Goal: Transaction & Acquisition: Purchase product/service

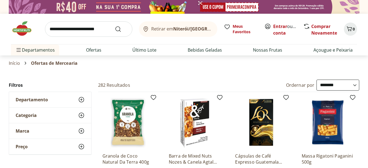
select select "**********"
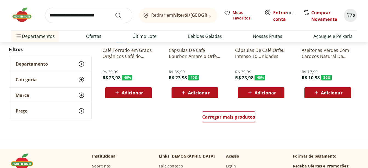
scroll to position [348, 0]
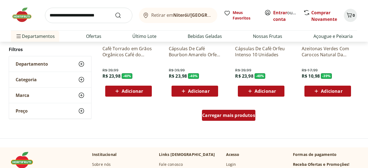
click at [234, 114] on span "Carregar mais produtos" at bounding box center [228, 115] width 53 height 4
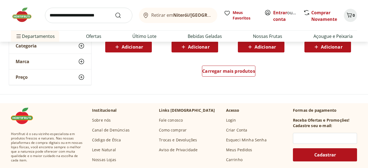
scroll to position [663, 0]
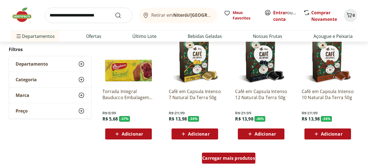
click at [220, 158] on span "Carregar mais produtos" at bounding box center [228, 158] width 53 height 4
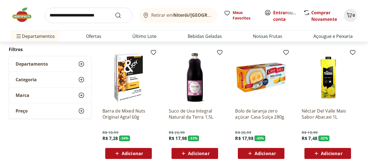
scroll to position [1114, 0]
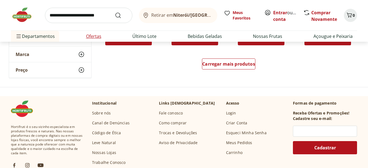
click at [101, 39] on li "Ofertas" at bounding box center [94, 36] width 24 height 11
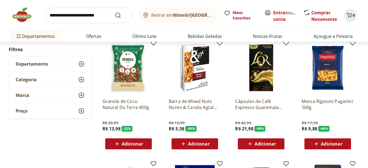
scroll to position [0, 0]
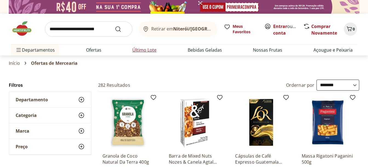
click at [147, 49] on link "Último Lote" at bounding box center [144, 50] width 24 height 7
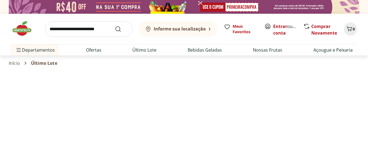
select select "**********"
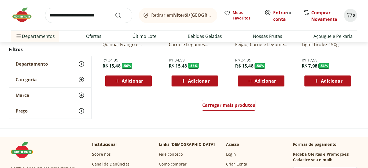
scroll to position [360, 0]
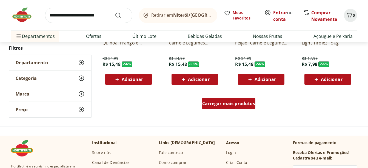
click at [223, 105] on span "Carregar mais produtos" at bounding box center [228, 103] width 53 height 4
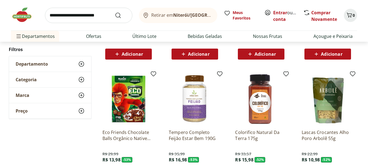
scroll to position [545, 0]
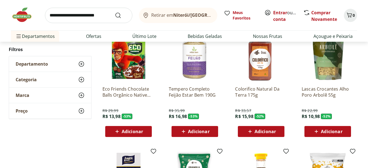
click at [204, 130] on span "Adicionar" at bounding box center [198, 131] width 21 height 4
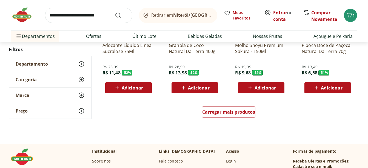
scroll to position [723, 0]
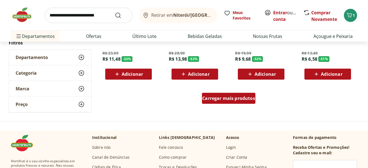
click at [228, 98] on span "Carregar mais produtos" at bounding box center [228, 98] width 53 height 4
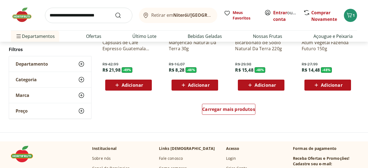
scroll to position [1055, 0]
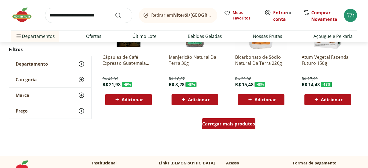
click at [218, 123] on span "Carregar mais produtos" at bounding box center [228, 123] width 53 height 4
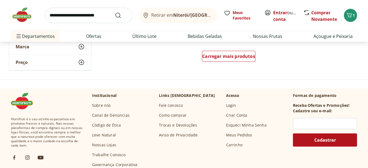
scroll to position [1412, 0]
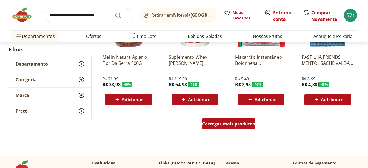
click at [226, 124] on span "Carregar mais produtos" at bounding box center [228, 123] width 53 height 4
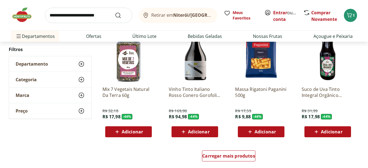
scroll to position [1746, 0]
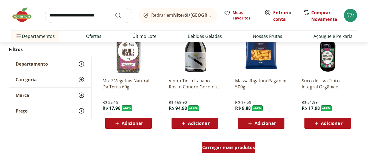
click at [218, 146] on span "Carregar mais produtos" at bounding box center [228, 147] width 53 height 4
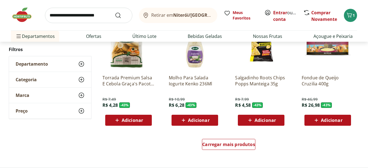
scroll to position [2145, 0]
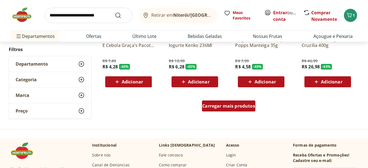
click at [216, 107] on span "Carregar mais produtos" at bounding box center [228, 106] width 53 height 4
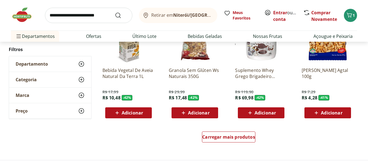
scroll to position [2476, 0]
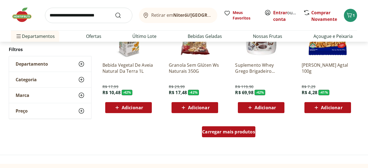
click at [210, 132] on span "Carregar mais produtos" at bounding box center [228, 131] width 53 height 4
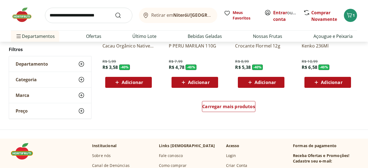
scroll to position [2865, 0]
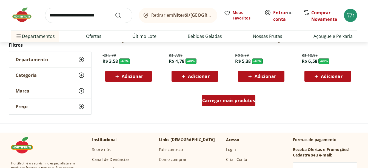
click at [243, 103] on span "Carregar mais produtos" at bounding box center [228, 100] width 53 height 4
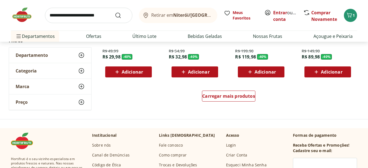
scroll to position [3220, 0]
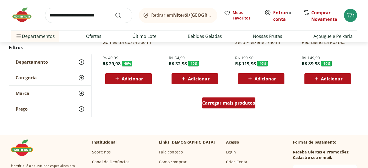
click at [225, 103] on span "Carregar mais produtos" at bounding box center [228, 103] width 53 height 4
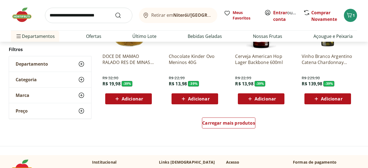
scroll to position [3550, 0]
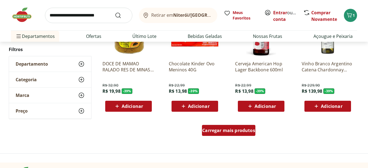
click at [213, 131] on span "Carregar mais produtos" at bounding box center [228, 130] width 53 height 4
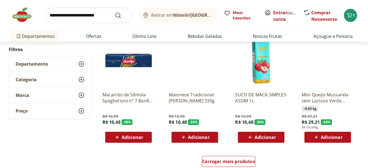
scroll to position [3940, 0]
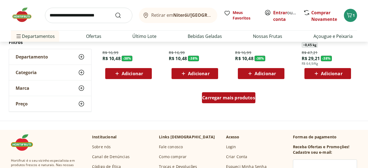
click at [222, 98] on span "Carregar mais produtos" at bounding box center [228, 97] width 53 height 4
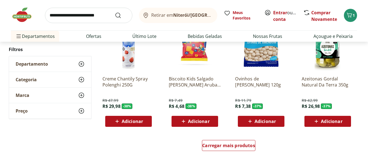
scroll to position [4275, 0]
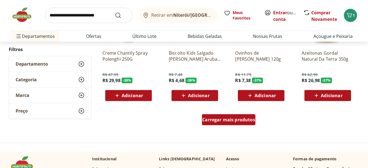
click at [223, 118] on span "Carregar mais produtos" at bounding box center [228, 119] width 53 height 4
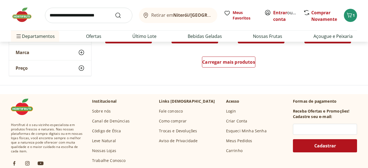
scroll to position [4672, 0]
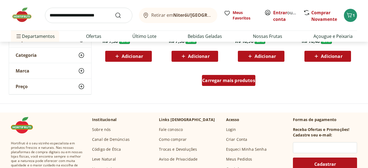
click at [215, 81] on span "Carregar mais produtos" at bounding box center [228, 80] width 53 height 4
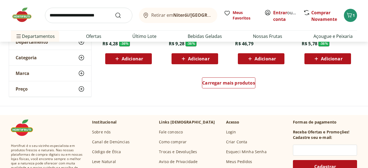
scroll to position [4997, 0]
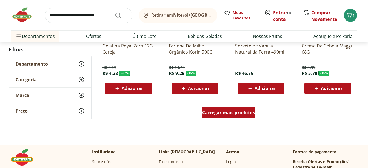
click at [235, 111] on span "Carregar mais produtos" at bounding box center [228, 112] width 53 height 4
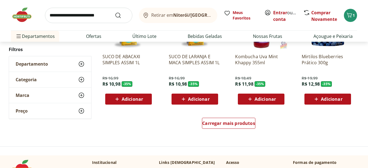
scroll to position [5354, 0]
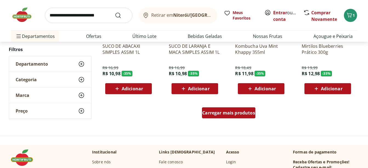
click at [232, 110] on span "Carregar mais produtos" at bounding box center [228, 112] width 53 height 4
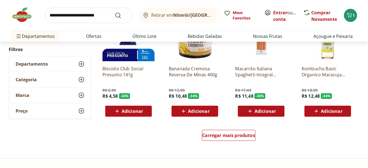
scroll to position [5700, 0]
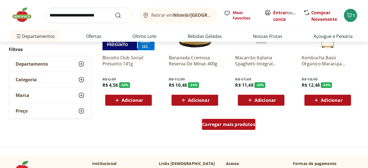
click at [230, 126] on span "Carregar mais produtos" at bounding box center [228, 124] width 53 height 4
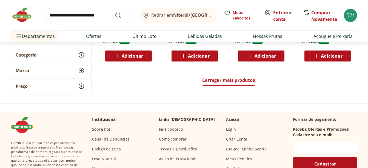
scroll to position [6113, 0]
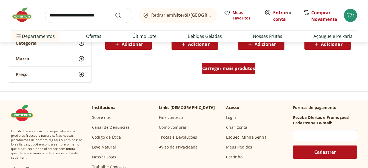
click at [219, 67] on span "Carregar mais produtos" at bounding box center [228, 68] width 53 height 4
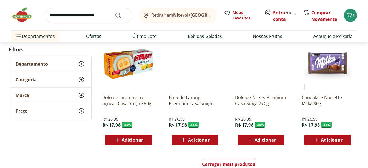
scroll to position [6450, 0]
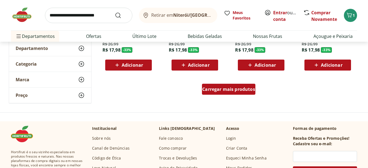
click at [243, 89] on span "Carregar mais produtos" at bounding box center [228, 89] width 53 height 4
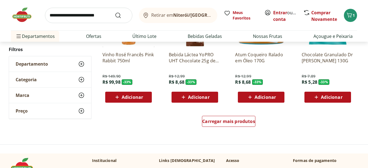
scroll to position [6793, 0]
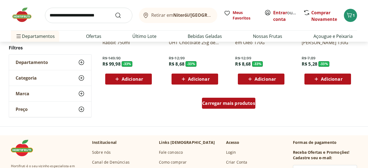
click at [224, 101] on span "Carregar mais produtos" at bounding box center [228, 103] width 53 height 4
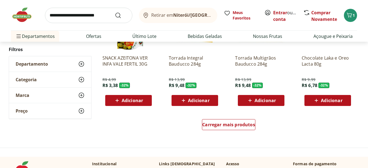
scroll to position [7148, 0]
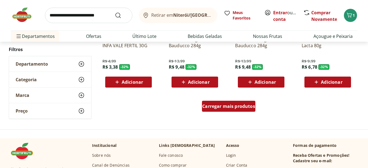
click at [234, 110] on div "Carregar mais produtos" at bounding box center [228, 106] width 53 height 11
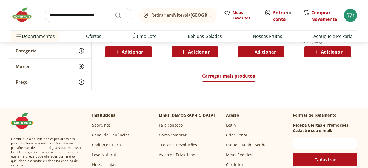
scroll to position [7539, 0]
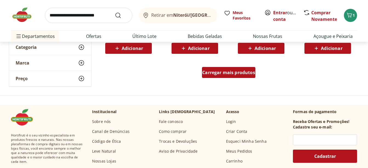
click at [226, 70] on span "Carregar mais produtos" at bounding box center [228, 72] width 53 height 4
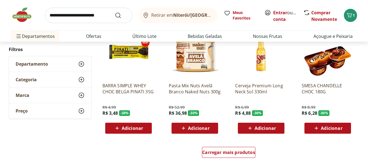
scroll to position [7853, 0]
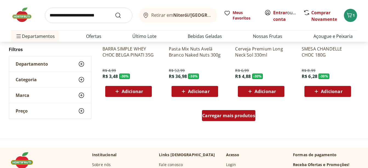
click at [219, 114] on span "Carregar mais produtos" at bounding box center [228, 115] width 53 height 4
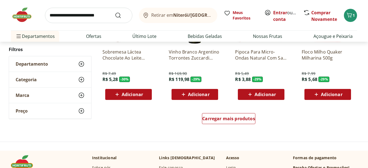
scroll to position [8218, 0]
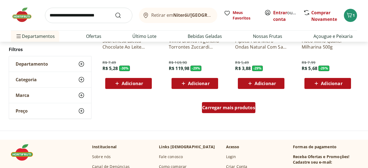
click at [239, 107] on span "Carregar mais produtos" at bounding box center [228, 107] width 53 height 4
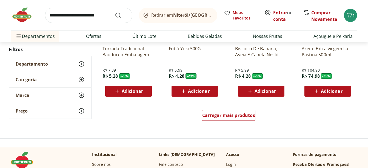
scroll to position [8573, 0]
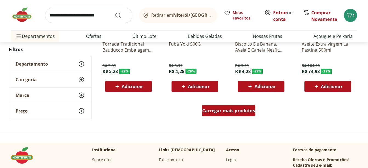
click at [215, 110] on span "Carregar mais produtos" at bounding box center [228, 110] width 53 height 4
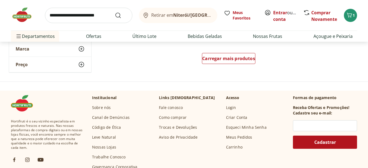
scroll to position [8986, 0]
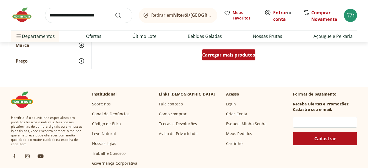
click at [242, 53] on span "Carregar mais produtos" at bounding box center [228, 55] width 53 height 4
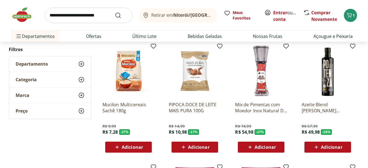
drag, startPoint x: 368, startPoint y: 147, endPoint x: 366, endPoint y: 142, distance: 5.3
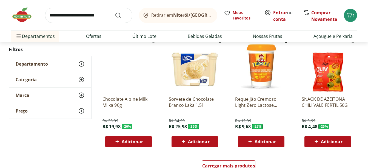
scroll to position [9243, 0]
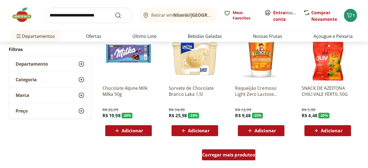
click at [228, 159] on div "Carregar mais produtos" at bounding box center [228, 154] width 53 height 11
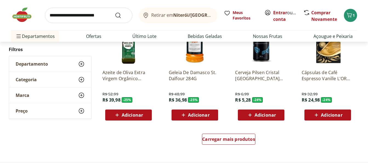
scroll to position [9631, 0]
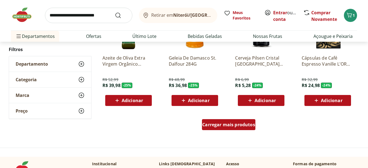
click at [217, 124] on span "Carregar mais produtos" at bounding box center [228, 124] width 53 height 4
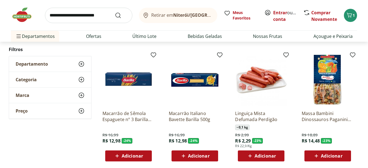
scroll to position [9938, 0]
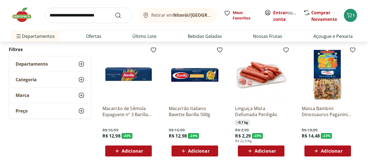
click at [131, 149] on span "Adicionar" at bounding box center [132, 151] width 21 height 4
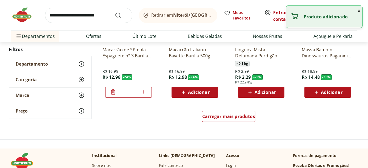
scroll to position [10018, 0]
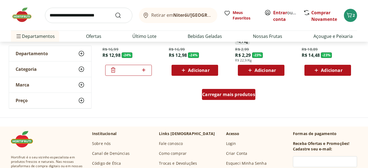
click at [244, 92] on span "Carregar mais produtos" at bounding box center [228, 94] width 53 height 4
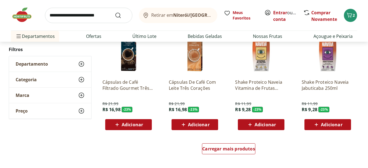
scroll to position [10362, 0]
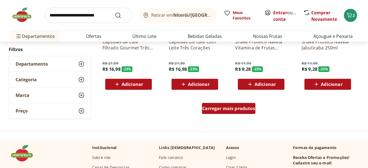
click at [226, 113] on div "Carregar mais produtos" at bounding box center [228, 108] width 53 height 11
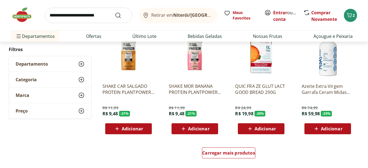
scroll to position [10680, 0]
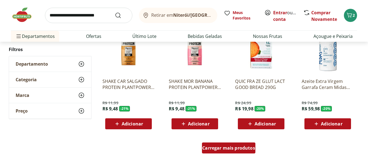
click at [235, 148] on span "Carregar mais produtos" at bounding box center [228, 148] width 53 height 4
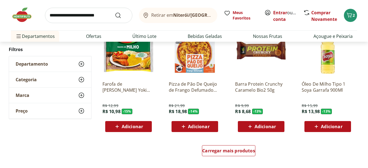
scroll to position [11042, 0]
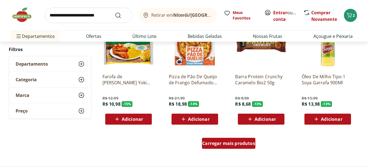
click at [208, 144] on span "Carregar mais produtos" at bounding box center [228, 143] width 53 height 4
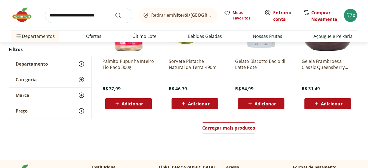
scroll to position [11466, 0]
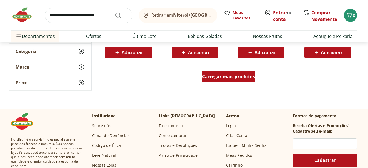
click at [247, 74] on span "Carregar mais produtos" at bounding box center [228, 76] width 53 height 4
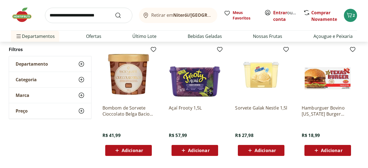
scroll to position [11743, 0]
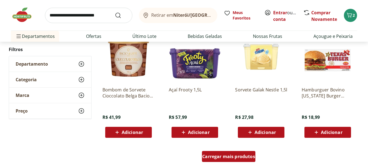
click at [213, 157] on span "Carregar mais produtos" at bounding box center [228, 156] width 53 height 4
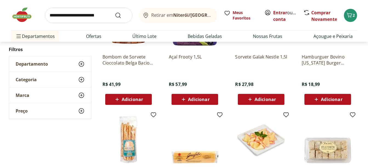
scroll to position [11795, 0]
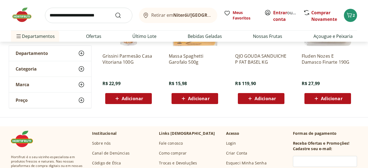
scroll to position [136, 0]
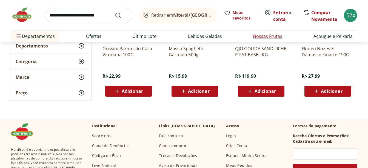
click at [272, 36] on link "Nossas Frutas" at bounding box center [267, 36] width 29 height 7
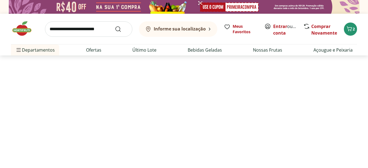
select select "**********"
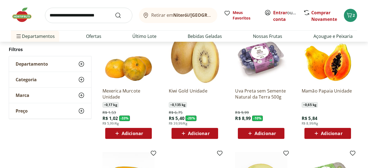
scroll to position [68, 0]
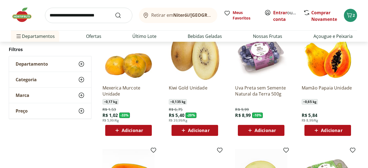
click at [329, 128] on span "Adicionar" at bounding box center [331, 130] width 21 height 4
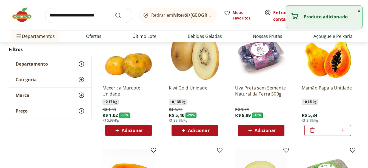
click at [343, 128] on icon at bounding box center [343, 130] width 7 height 7
type input "*"
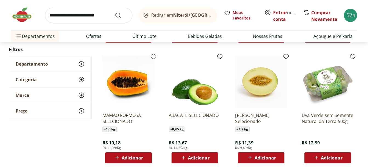
scroll to position [155, 0]
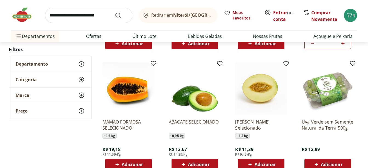
click at [272, 164] on span "Adicionar" at bounding box center [265, 164] width 21 height 4
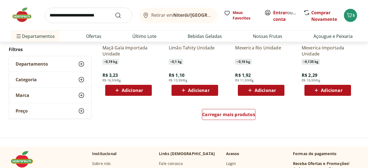
scroll to position [352, 0]
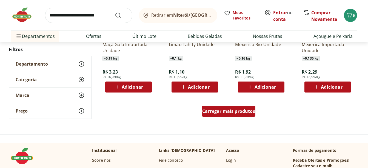
click at [217, 109] on span "Carregar mais produtos" at bounding box center [228, 111] width 53 height 4
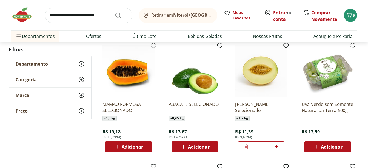
scroll to position [181, 0]
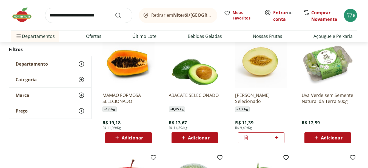
click at [246, 137] on icon at bounding box center [246, 137] width 4 height 5
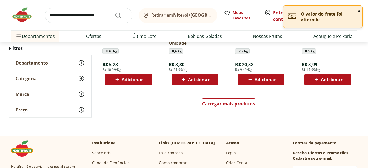
scroll to position [719, 0]
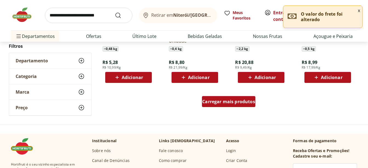
click at [230, 100] on span "Carregar mais produtos" at bounding box center [228, 101] width 53 height 4
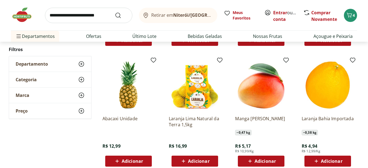
scroll to position [1025, 0]
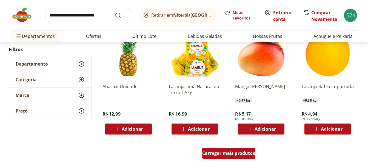
click at [217, 153] on span "Carregar mais produtos" at bounding box center [228, 153] width 53 height 4
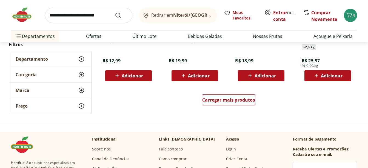
scroll to position [1464, 0]
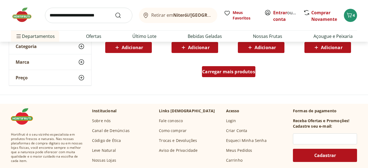
click at [218, 72] on span "Carregar mais produtos" at bounding box center [228, 71] width 53 height 4
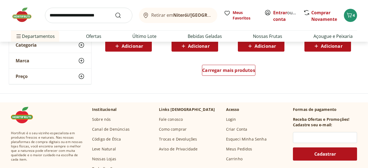
scroll to position [1831, 0]
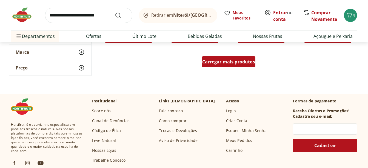
click at [226, 59] on span "Carregar mais produtos" at bounding box center [228, 61] width 53 height 4
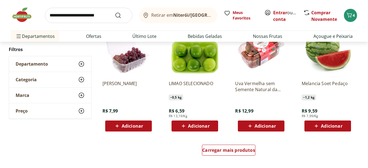
scroll to position [2076, 0]
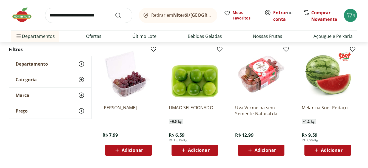
click at [255, 107] on p "Uva Vermelha sem Semente Natural da Terra 500g" at bounding box center [261, 110] width 52 height 12
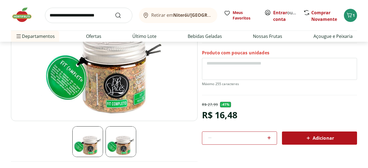
scroll to position [77, 0]
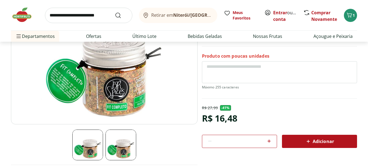
click at [94, 61] on img at bounding box center [104, 58] width 187 height 131
click at [63, 84] on img at bounding box center [104, 58] width 187 height 131
click at [113, 149] on img at bounding box center [121, 144] width 31 height 31
click at [121, 146] on img at bounding box center [121, 144] width 31 height 31
click at [72, 78] on img at bounding box center [104, 58] width 187 height 131
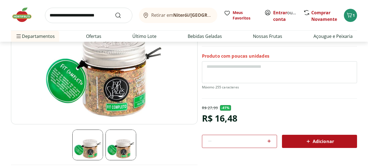
click at [90, 144] on img at bounding box center [87, 144] width 31 height 31
click at [117, 143] on img at bounding box center [121, 144] width 31 height 31
click at [133, 149] on img at bounding box center [121, 144] width 31 height 31
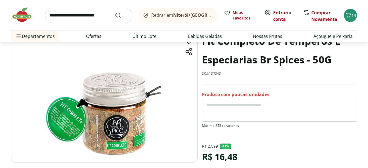
scroll to position [29, 0]
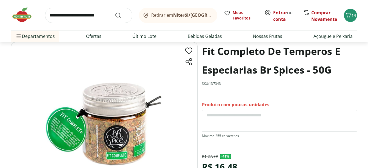
click at [132, 92] on img at bounding box center [104, 107] width 187 height 131
click at [123, 115] on img at bounding box center [104, 107] width 187 height 131
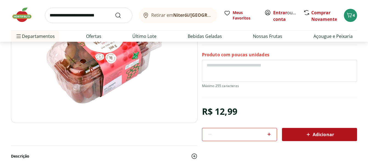
scroll to position [105, 0]
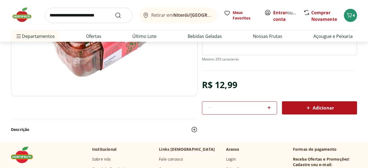
click at [304, 108] on div "Adicionar" at bounding box center [319, 108] width 66 height 10
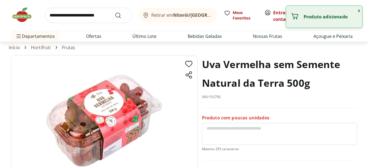
scroll to position [0, 0]
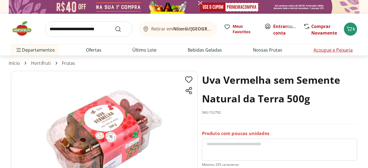
click at [326, 50] on link "Açougue e Peixaria" at bounding box center [333, 50] width 39 height 7
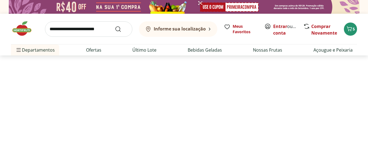
select select "**********"
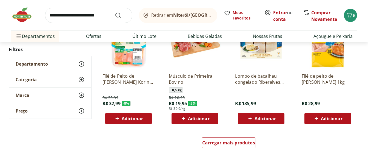
scroll to position [345, 0]
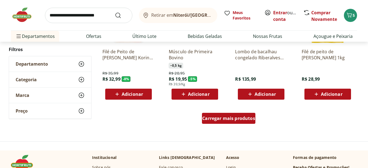
click at [213, 122] on div "Carregar mais produtos" at bounding box center [228, 118] width 53 height 11
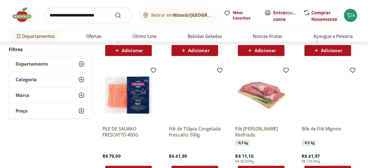
scroll to position [535, 0]
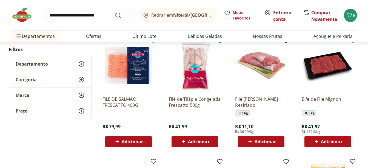
click at [72, 20] on input "search" at bounding box center [88, 15] width 87 height 15
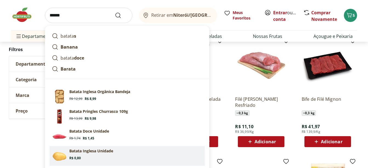
click at [103, 155] on section "Batata Inglesa Unidade Price: R$ 0,80" at bounding box center [135, 154] width 133 height 12
type input "**********"
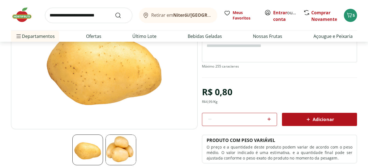
scroll to position [103, 0]
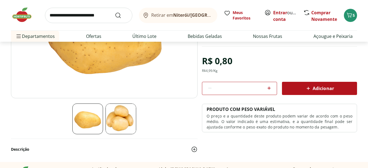
click at [268, 88] on icon at bounding box center [269, 88] width 7 height 7
type input "*"
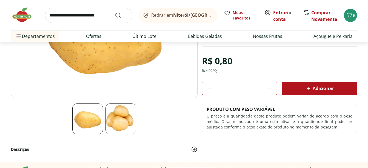
click at [299, 87] on div "Adicionar" at bounding box center [319, 88] width 66 height 10
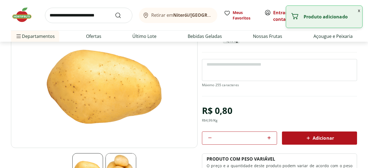
scroll to position [0, 0]
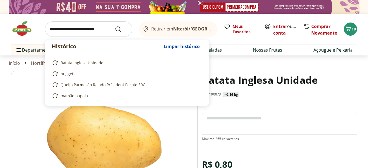
click at [59, 30] on input "search" at bounding box center [88, 28] width 87 height 15
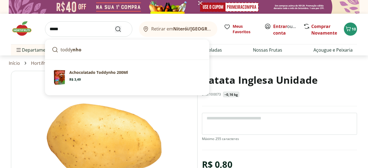
type input "*****"
click at [118, 29] on icon "Submit Search" at bounding box center [118, 29] width 7 height 7
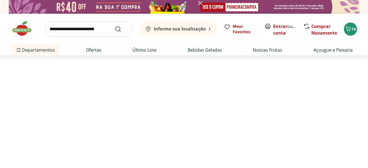
select select "**********"
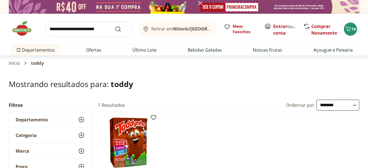
click at [76, 28] on input "search" at bounding box center [88, 28] width 87 height 15
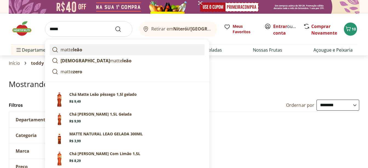
click at [79, 48] on strong "leão" at bounding box center [77, 50] width 9 height 6
type input "**********"
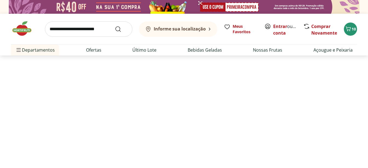
select select "**********"
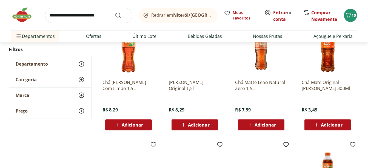
scroll to position [229, 0]
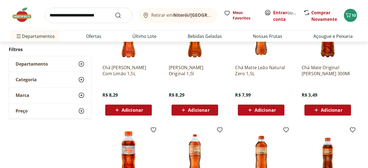
click at [189, 109] on span "Adicionar" at bounding box center [198, 110] width 21 height 4
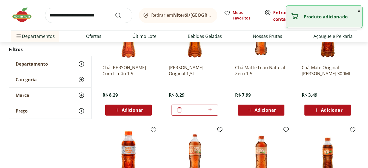
click at [209, 109] on icon at bounding box center [210, 109] width 7 height 7
type input "*"
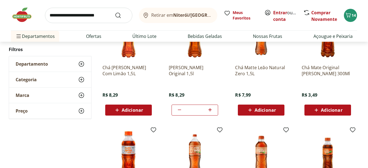
scroll to position [0, 0]
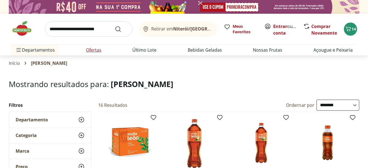
click at [92, 48] on link "Ofertas" at bounding box center [93, 50] width 15 height 7
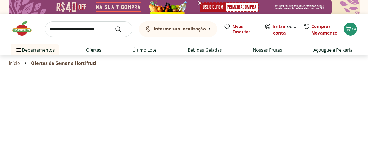
select select "**********"
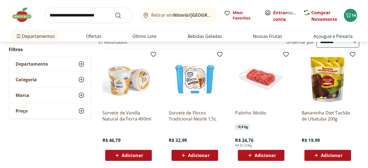
scroll to position [46, 0]
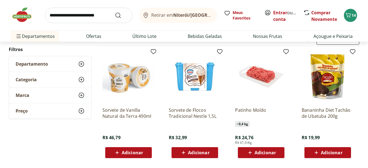
click at [253, 155] on icon at bounding box center [250, 152] width 7 height 7
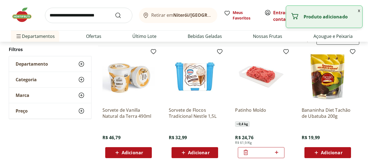
click at [277, 153] on icon at bounding box center [276, 151] width 3 height 3
click at [246, 153] on icon at bounding box center [246, 152] width 7 height 7
type input "*"
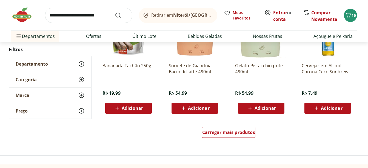
scroll to position [333, 0]
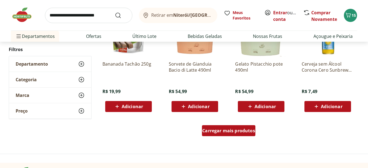
click at [231, 128] on span "Carregar mais produtos" at bounding box center [228, 130] width 53 height 4
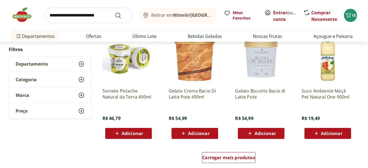
scroll to position [679, 0]
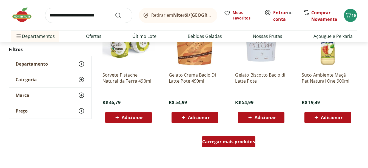
click at [222, 139] on span "Carregar mais produtos" at bounding box center [228, 141] width 53 height 4
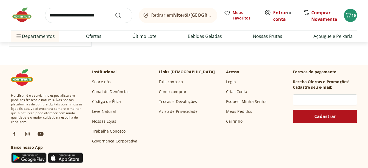
scroll to position [1026, 0]
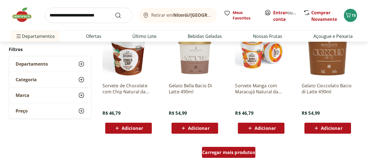
click at [220, 150] on span "Carregar mais produtos" at bounding box center [228, 152] width 53 height 4
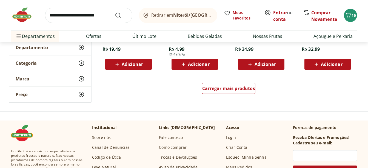
scroll to position [1461, 0]
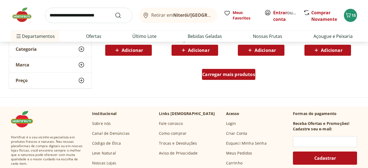
click at [220, 73] on span "Carregar mais produtos" at bounding box center [228, 74] width 53 height 4
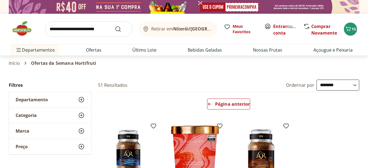
click at [81, 100] on use at bounding box center [81, 99] width 7 height 7
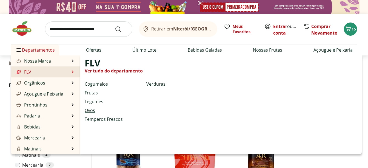
click at [90, 109] on link "Ovos" at bounding box center [90, 110] width 10 height 7
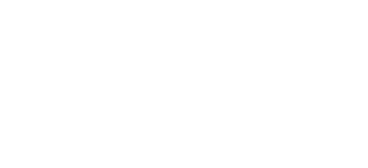
select select "**********"
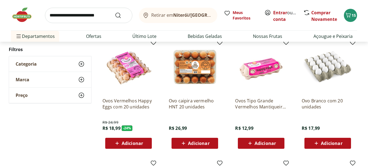
scroll to position [58, 0]
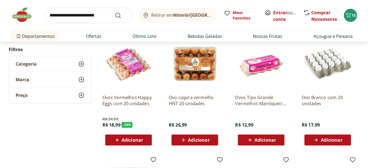
click at [263, 136] on div "Adicionar" at bounding box center [261, 140] width 38 height 10
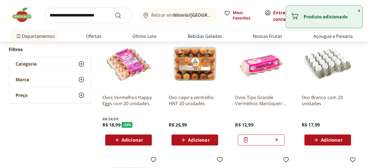
click at [278, 139] on icon at bounding box center [276, 139] width 7 height 7
type input "*"
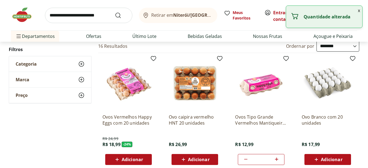
scroll to position [0, 0]
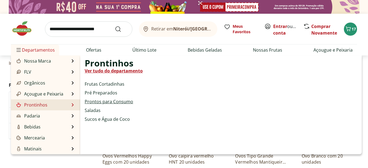
click at [95, 100] on link "Prontos para Consumo" at bounding box center [109, 101] width 49 height 7
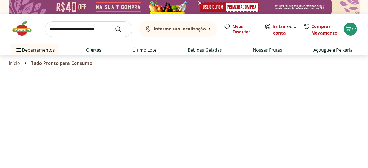
select select "**********"
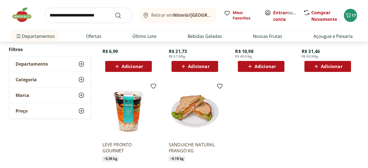
scroll to position [93, 0]
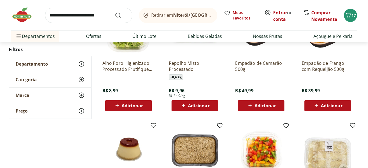
click at [81, 79] on use at bounding box center [81, 79] width 7 height 7
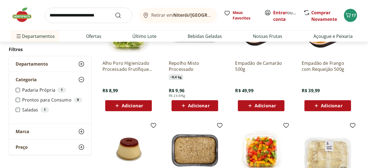
click at [83, 130] on use at bounding box center [81, 131] width 7 height 7
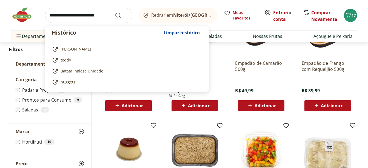
click at [68, 15] on input "search" at bounding box center [88, 15] width 87 height 15
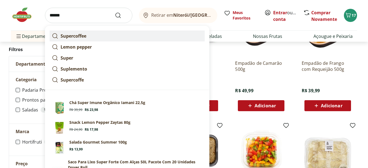
click at [70, 33] on strong "Supercoffee" at bounding box center [74, 36] width 26 height 6
type input "**********"
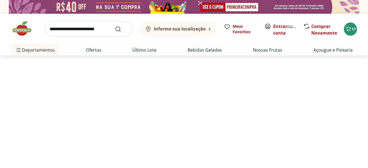
select select "**********"
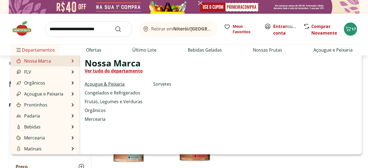
click at [109, 81] on link "Açougue & Peixaria" at bounding box center [105, 84] width 40 height 7
select select "**********"
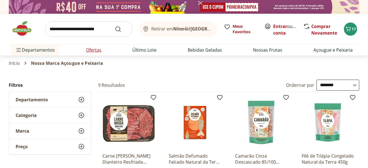
click at [98, 51] on link "Ofertas" at bounding box center [93, 50] width 15 height 7
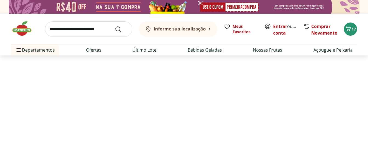
select select "**********"
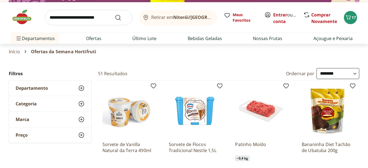
scroll to position [26, 0]
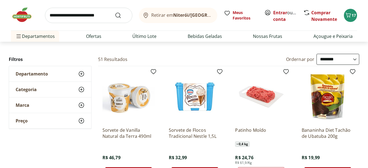
click at [83, 73] on icon at bounding box center [81, 73] width 7 height 7
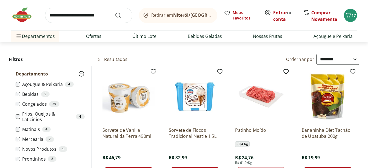
scroll to position [53, 0]
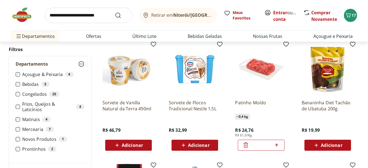
click at [20, 122] on ul "Açougue & Peixaria 4 Bebidas 5 Congelados 25 Frios, Queijos & Laticínios 4 Mati…" at bounding box center [50, 114] width 69 height 84
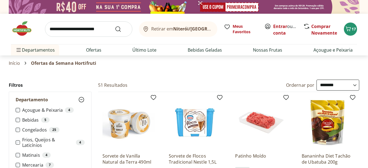
click at [18, 162] on li "Mercearia 7" at bounding box center [50, 164] width 69 height 5
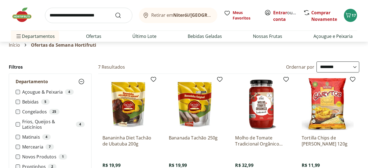
scroll to position [15, 0]
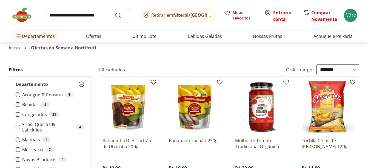
click at [25, 15] on img at bounding box center [24, 15] width 27 height 16
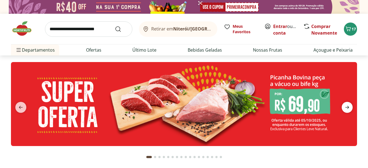
click at [349, 106] on icon "next" at bounding box center [347, 107] width 7 height 7
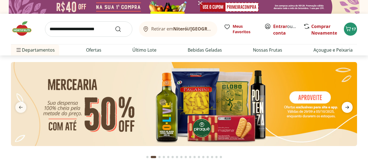
click at [349, 106] on icon "next" at bounding box center [347, 107] width 7 height 7
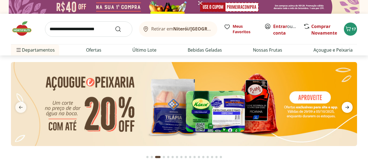
click at [349, 106] on icon "next" at bounding box center [347, 107] width 7 height 7
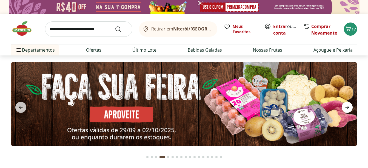
click at [349, 106] on icon "next" at bounding box center [347, 107] width 7 height 7
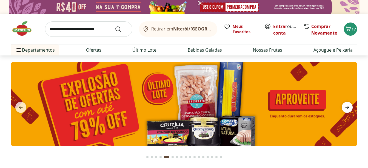
click at [349, 106] on icon "next" at bounding box center [347, 107] width 7 height 7
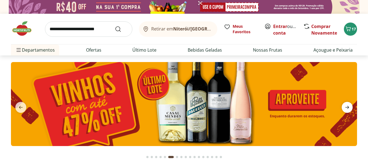
click at [349, 106] on icon "next" at bounding box center [347, 107] width 7 height 7
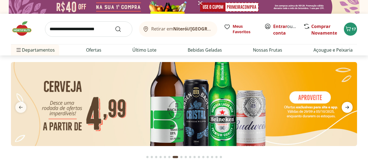
click at [349, 106] on icon "next" at bounding box center [347, 107] width 7 height 7
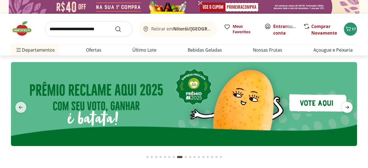
click at [349, 106] on icon "next" at bounding box center [347, 107] width 7 height 7
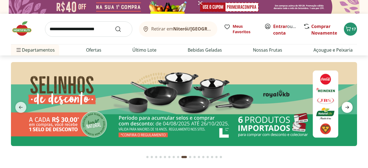
click at [349, 106] on icon "next" at bounding box center [347, 107] width 7 height 7
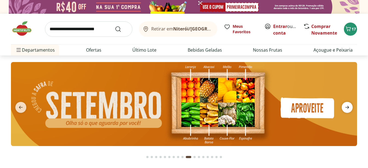
click at [349, 106] on icon "next" at bounding box center [347, 107] width 7 height 7
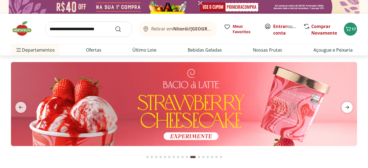
click at [349, 106] on icon "next" at bounding box center [347, 107] width 7 height 7
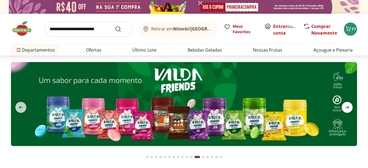
click at [349, 106] on icon "next" at bounding box center [347, 107] width 7 height 7
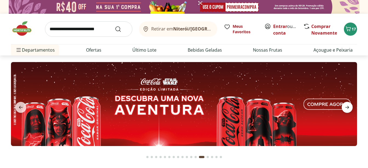
click at [349, 106] on icon "next" at bounding box center [347, 107] width 7 height 7
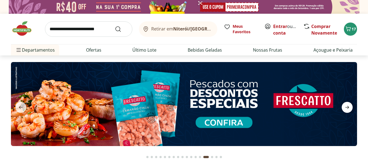
click at [349, 106] on icon "next" at bounding box center [347, 107] width 7 height 7
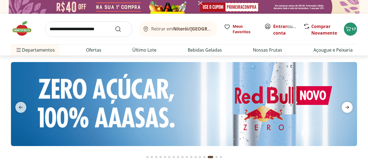
click at [349, 106] on icon "next" at bounding box center [347, 107] width 7 height 7
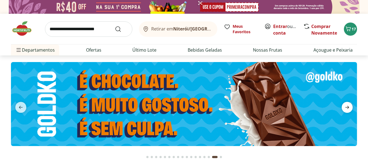
click at [347, 104] on icon "next" at bounding box center [347, 107] width 7 height 7
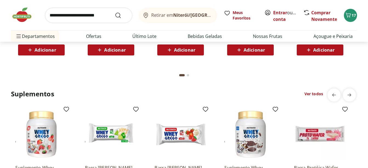
scroll to position [1275, 0]
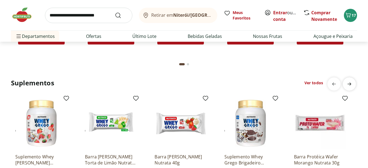
click at [348, 85] on icon "next" at bounding box center [349, 84] width 7 height 7
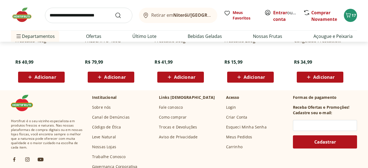
scroll to position [1732, 0]
